Goal: Transaction & Acquisition: Book appointment/travel/reservation

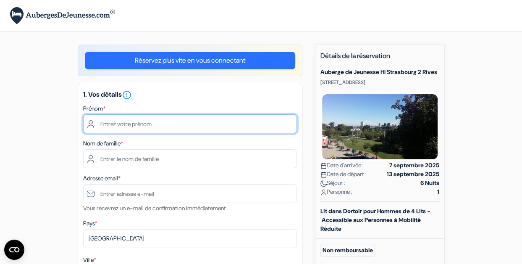
click at [179, 124] on input "text" at bounding box center [190, 123] width 214 height 19
type input "Millan"
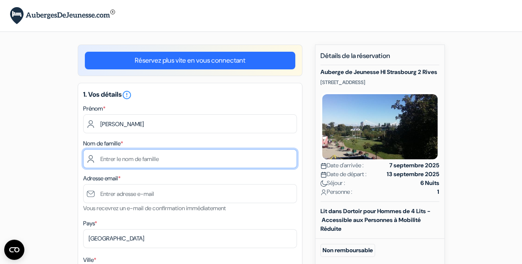
type input "DUPIN"
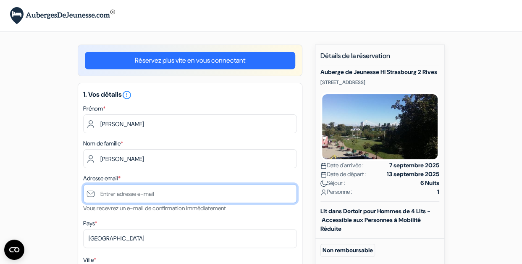
type input "[EMAIL_ADDRESS][DOMAIN_NAME]"
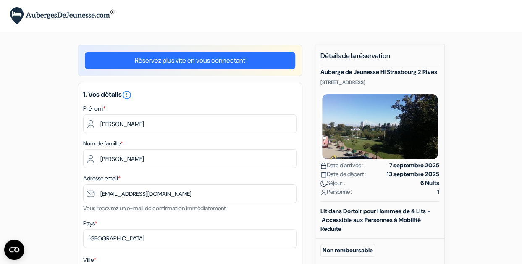
type input "17110 Saint-Georges-de-Didonne"
type input "27 Rue Commandant Henri Cousin"
type input "17110"
type input "0777033333"
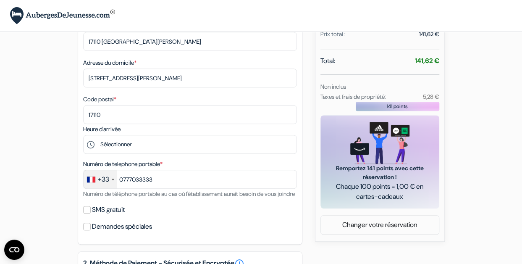
scroll to position [232, 0]
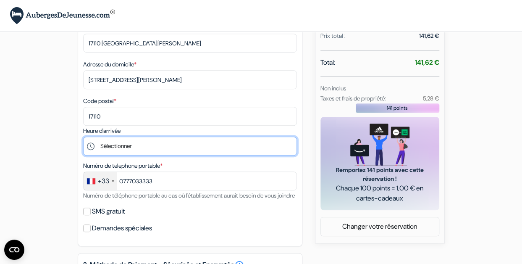
click at [273, 148] on select "Sélectionner 16:00 17:00 18:00 19:00 20:00 21:00 22:00 23:00" at bounding box center [190, 146] width 214 height 19
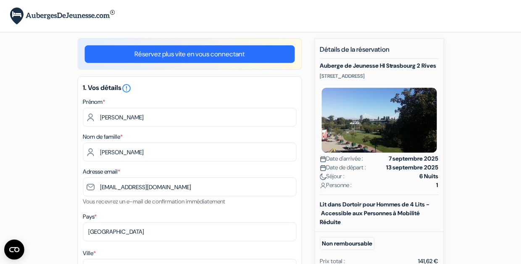
scroll to position [0, 0]
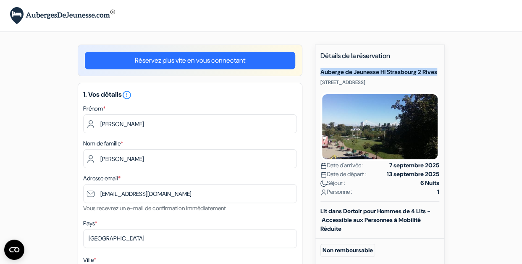
drag, startPoint x: 348, startPoint y: 77, endPoint x: 319, endPoint y: 74, distance: 28.4
click at [319, 74] on div "Nouvelle Réservation Détails de la réservation Auberge de Jeunesse HI Strasbour…" at bounding box center [380, 260] width 130 height 431
drag, startPoint x: 422, startPoint y: 89, endPoint x: 319, endPoint y: 89, distance: 102.6
click at [319, 89] on div "Nouvelle Réservation Détails de la réservation Auberge de Jeunesse HI Strasbour…" at bounding box center [380, 260] width 130 height 431
copy p "9 Rue des Cavaliers, Strasbourg, France"
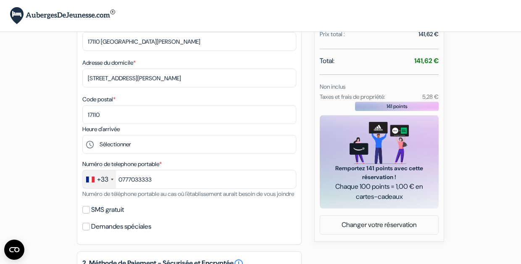
scroll to position [253, 0]
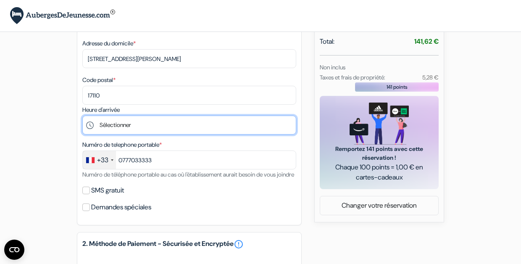
click at [199, 132] on select "Sélectionner 16:00 17:00 18:00 19:00 20:00 21:00 22:00 23:00" at bounding box center [189, 125] width 214 height 19
select select "17"
click at [82, 117] on select "Sélectionner 16:00 17:00 18:00 19:00 20:00 21:00 22:00 23:00" at bounding box center [189, 125] width 214 height 19
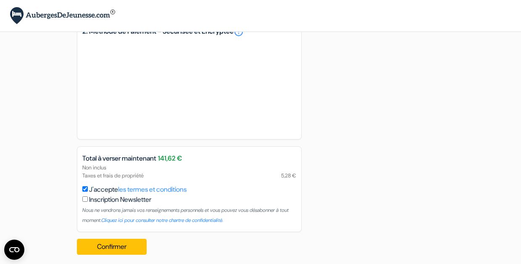
scroll to position [483, 0]
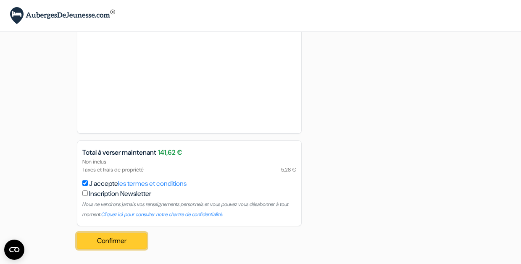
click at [136, 244] on button "Confirmer Loading..." at bounding box center [112, 241] width 70 height 16
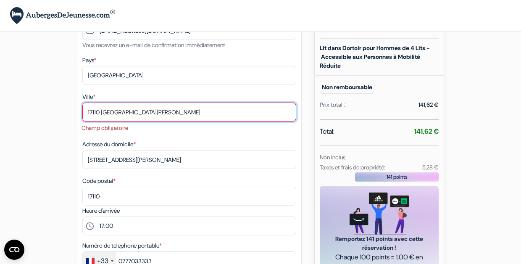
scroll to position [144, 0]
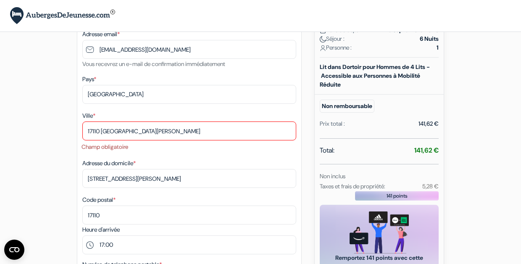
click at [188, 142] on div "Ville * 17110 Saint-Georges-de-Didonne Champ obligatoire" at bounding box center [189, 131] width 214 height 41
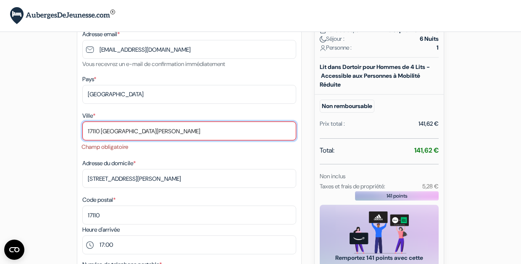
click at [188, 127] on input "17110 Saint-Georges-de-Didonne" at bounding box center [189, 130] width 214 height 19
drag, startPoint x: 188, startPoint y: 127, endPoint x: 67, endPoint y: 124, distance: 121.1
click at [67, 124] on div "add_box Auberge de Jeunesse HI Strasbourg 2 Rives 9 Rue des Cavaliers, Strasbou…" at bounding box center [260, 246] width 479 height 693
click at [107, 128] on input "17110 Saint-Georges-de-Didonne" at bounding box center [189, 130] width 214 height 19
drag, startPoint x: 101, startPoint y: 129, endPoint x: 72, endPoint y: 130, distance: 29.0
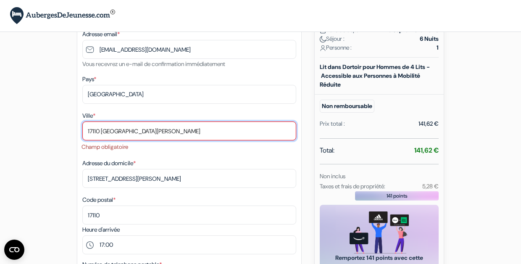
click at [72, 130] on div "add_box Auberge de Jeunesse HI Strasbourg 2 Rives 9 Rue des Cavaliers, Strasbou…" at bounding box center [260, 246] width 479 height 693
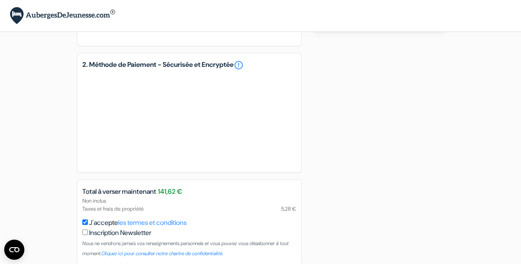
scroll to position [493, 0]
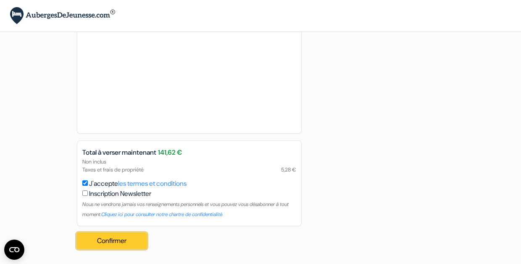
click at [115, 238] on button "Confirmer Loading..." at bounding box center [112, 241] width 70 height 16
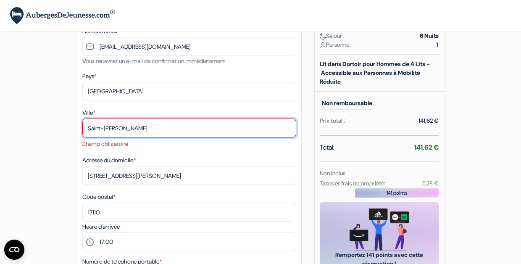
scroll to position [144, 0]
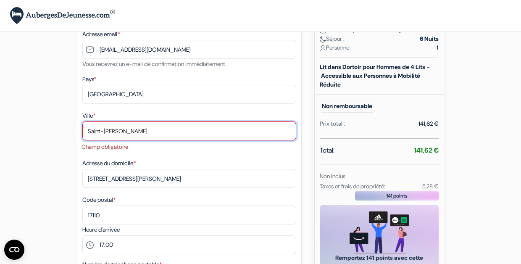
drag, startPoint x: 176, startPoint y: 130, endPoint x: 74, endPoint y: 140, distance: 102.2
click at [74, 140] on div "add_box Auberge de Jeunesse HI Strasbourg 2 Rives 9 Rue des Cavaliers, Strasbou…" at bounding box center [260, 246] width 479 height 693
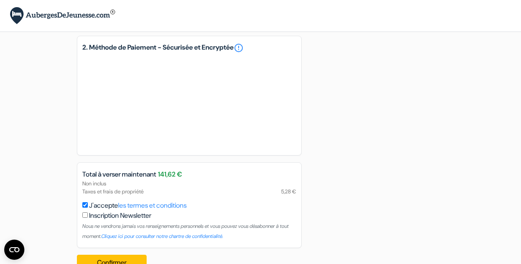
scroll to position [483, 0]
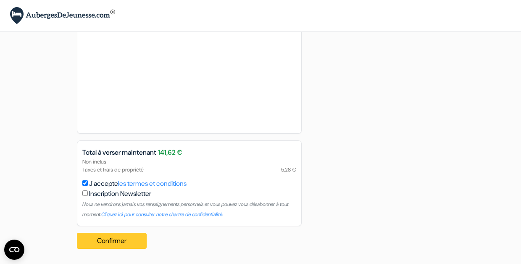
type input "Saint Georges de Didonne"
click at [135, 238] on button "Confirmer Loading..." at bounding box center [112, 241] width 70 height 16
